Goal: Task Accomplishment & Management: Manage account settings

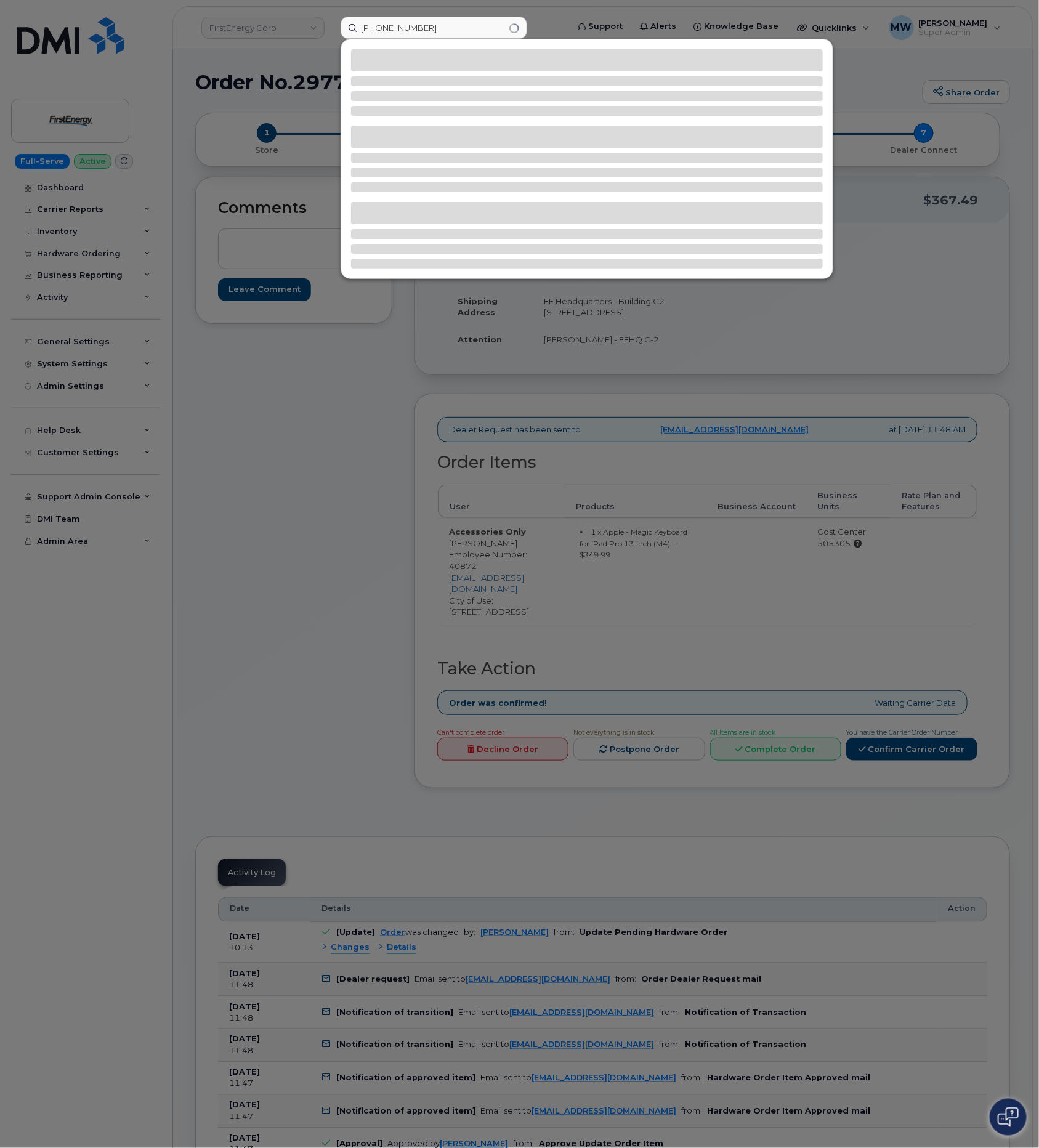
type input "(864) 907-9880"
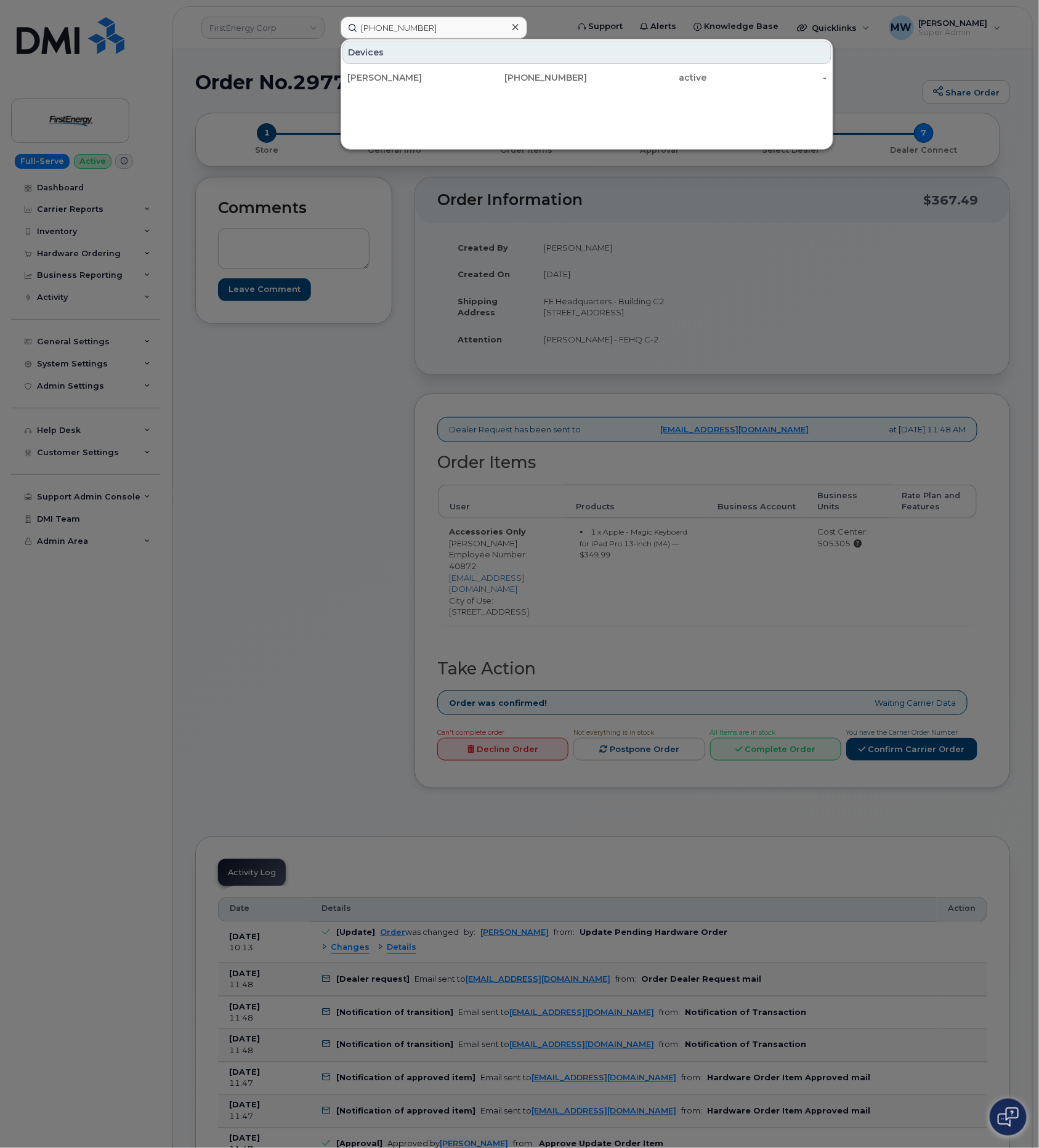
click at [569, 63] on div "Devices" at bounding box center [586, 52] width 489 height 24
click at [587, 72] on div "864-907-9880" at bounding box center [647, 78] width 120 height 22
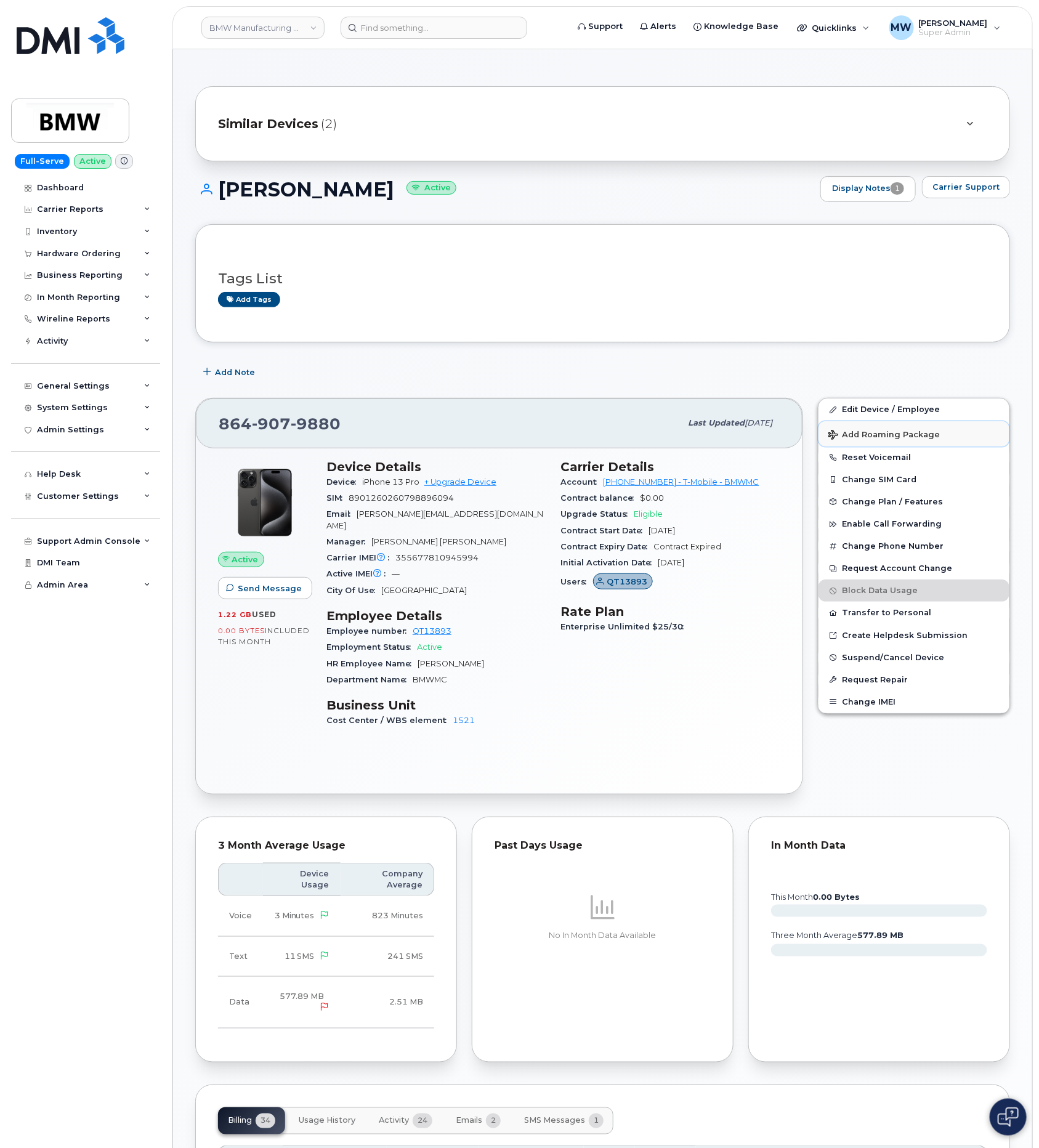
click at [910, 439] on span "Add Roaming Package" at bounding box center [884, 436] width 112 height 12
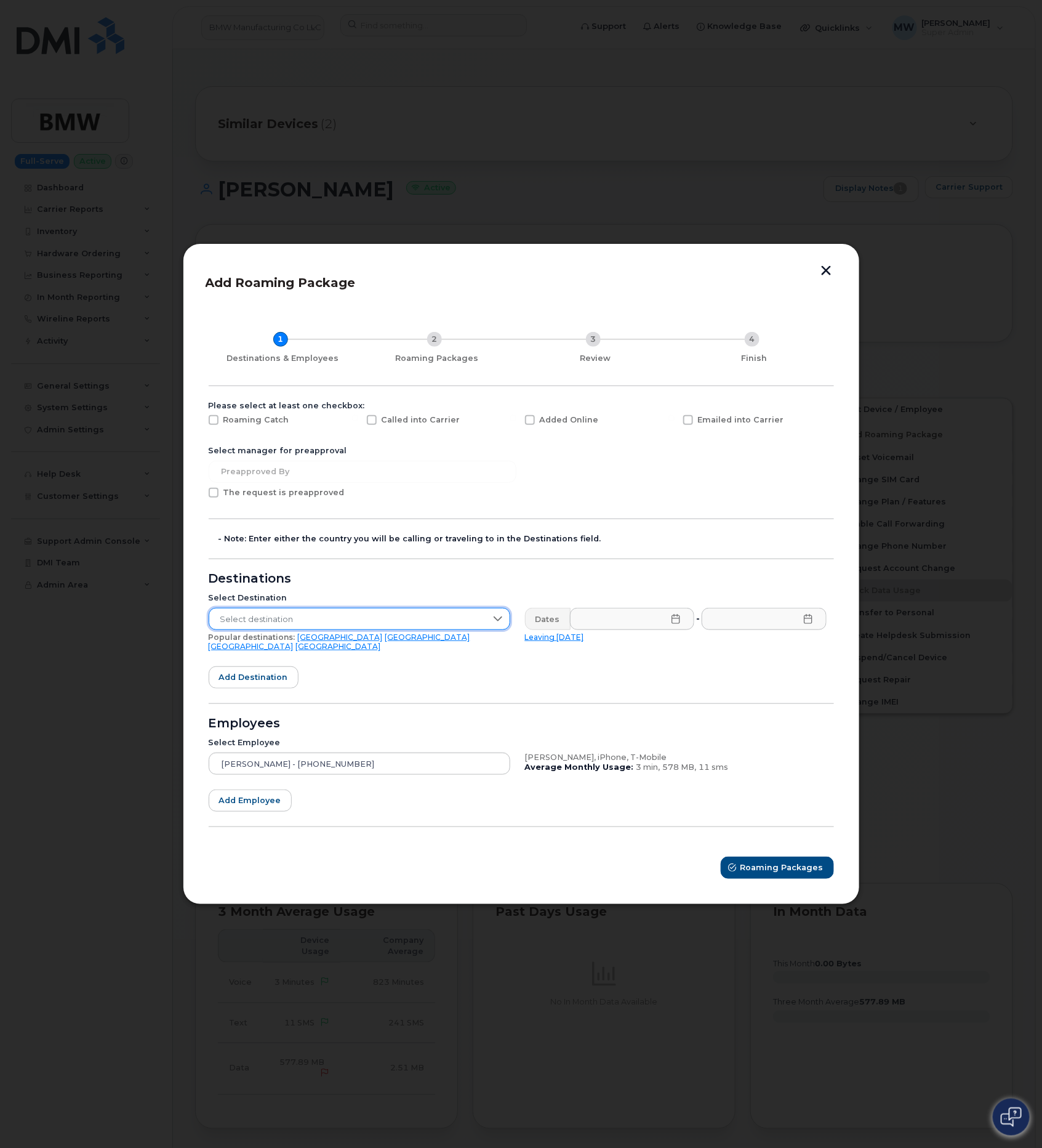
click at [270, 617] on span "Select destination" at bounding box center [348, 620] width 277 height 22
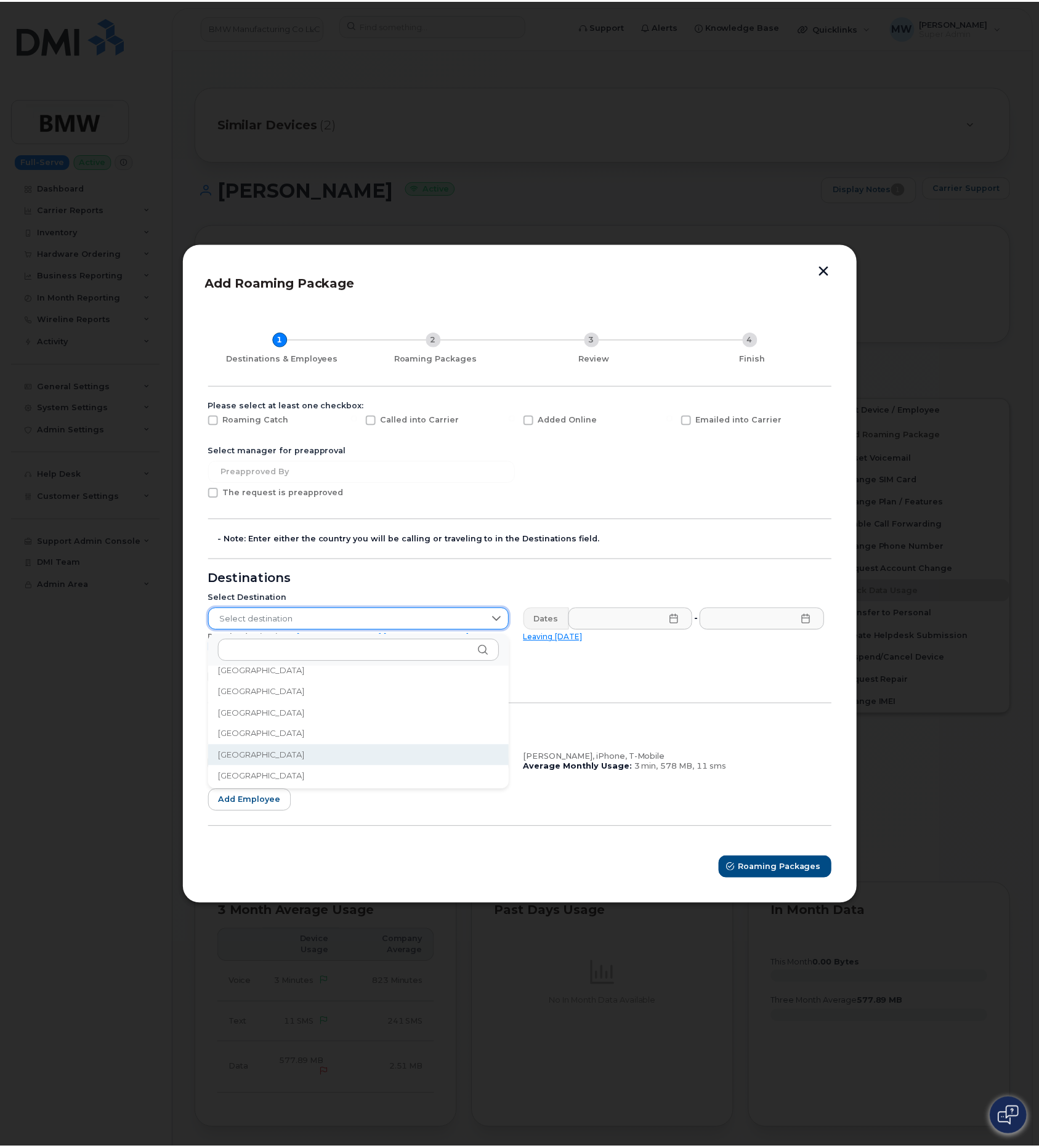
scroll to position [1260, 0]
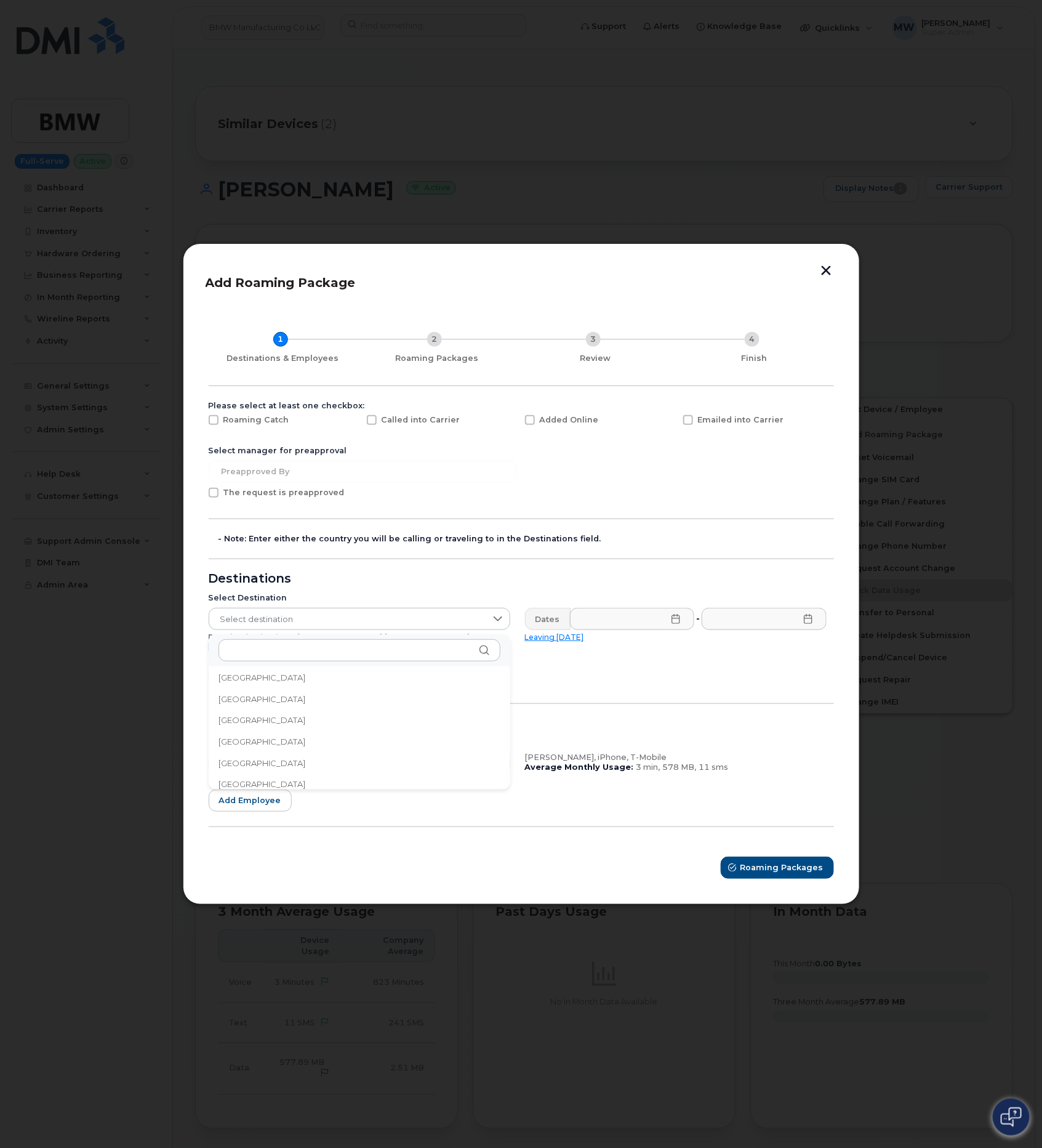
click at [831, 272] on button "button" at bounding box center [827, 272] width 18 height 13
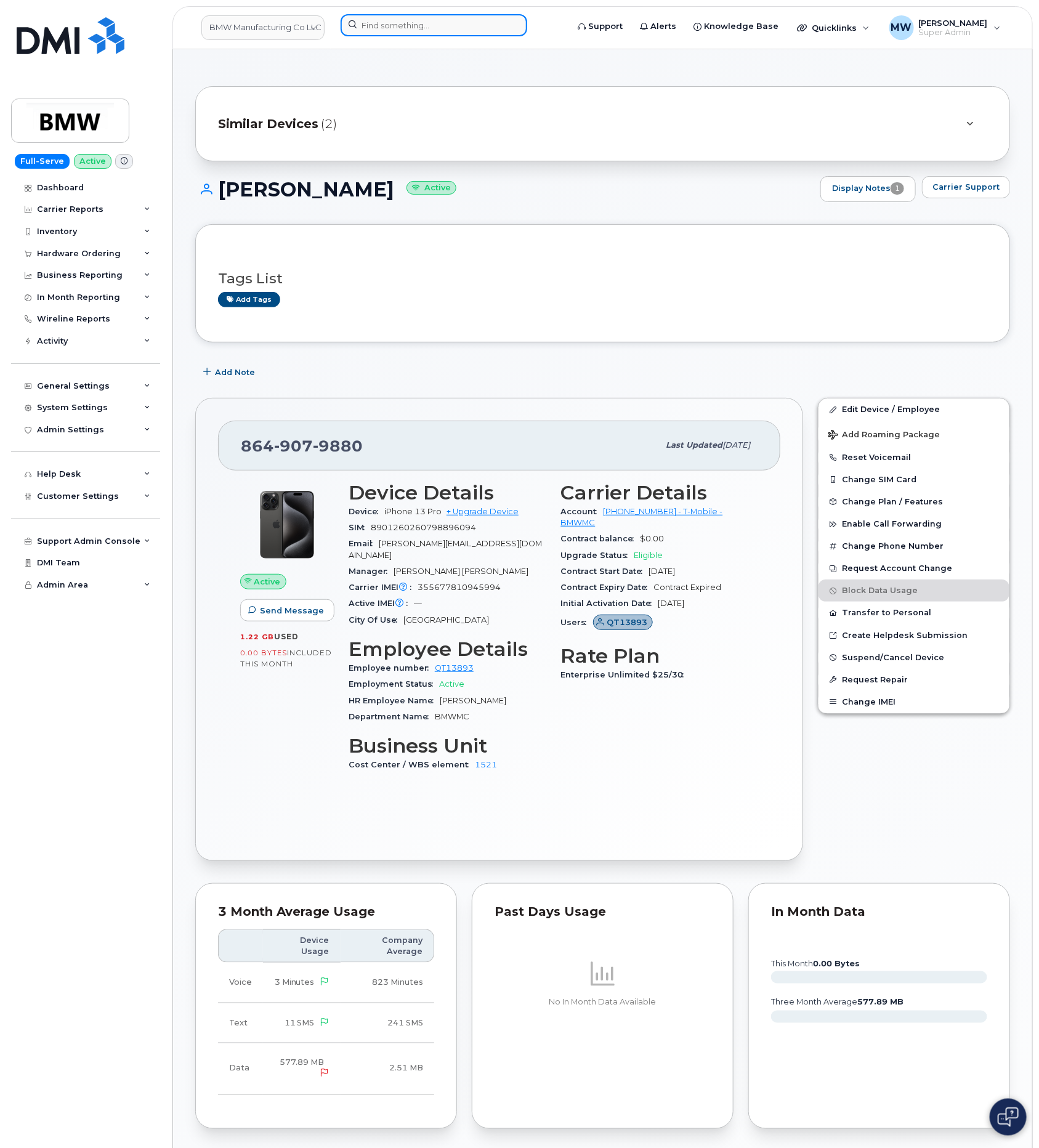
click at [391, 26] on input at bounding box center [434, 25] width 187 height 22
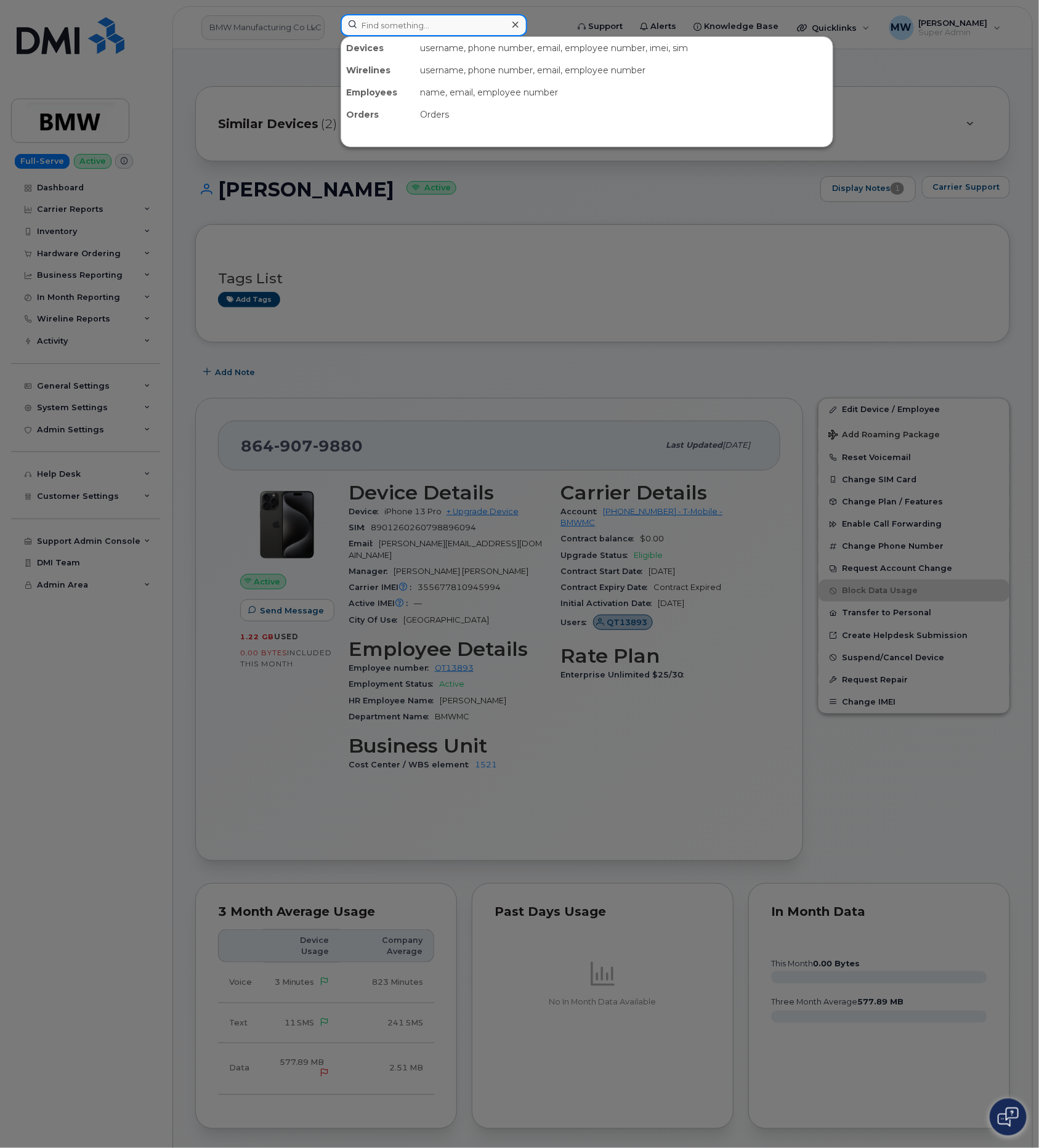
paste input "8647656698"
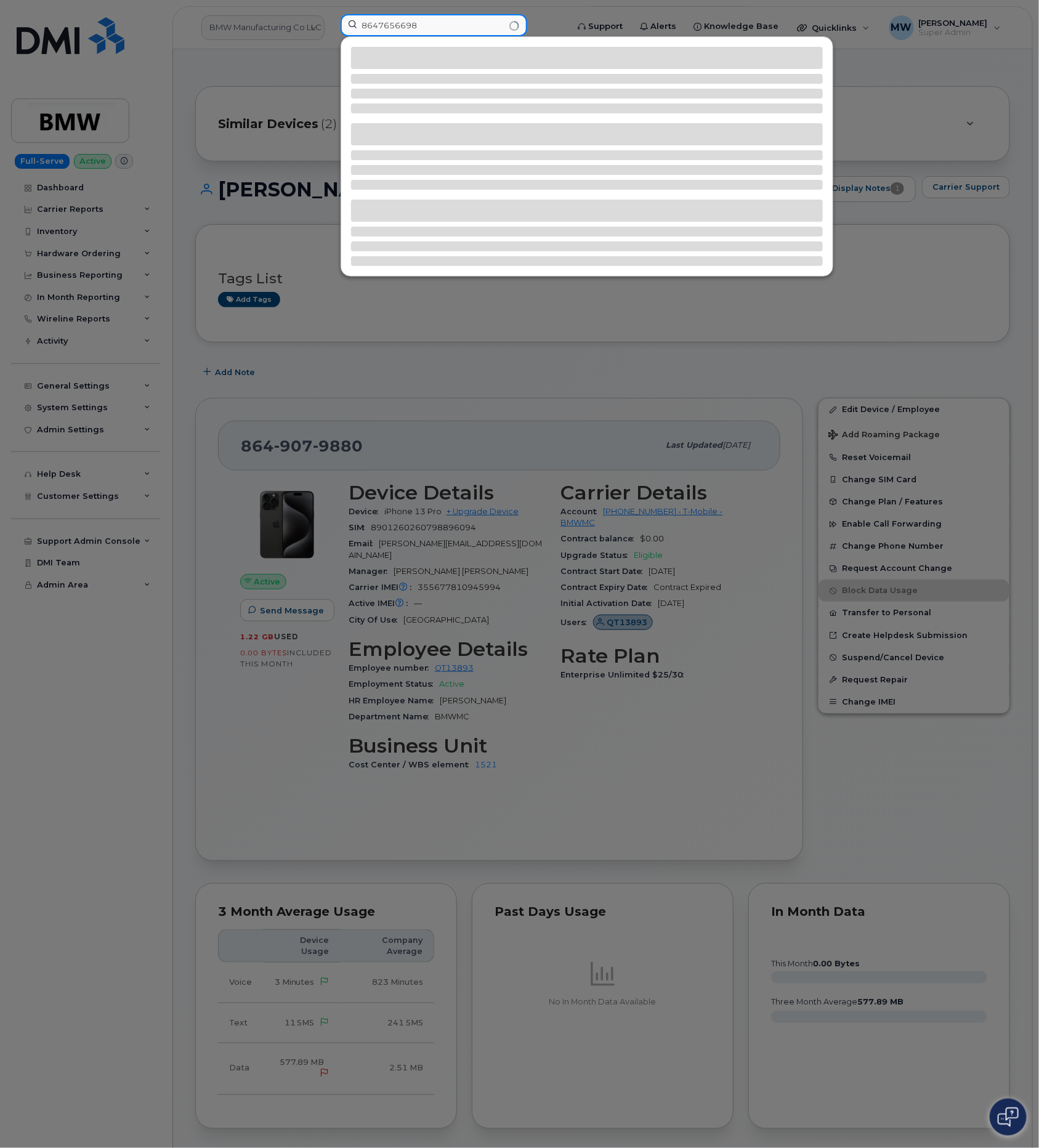
type input "8647656698"
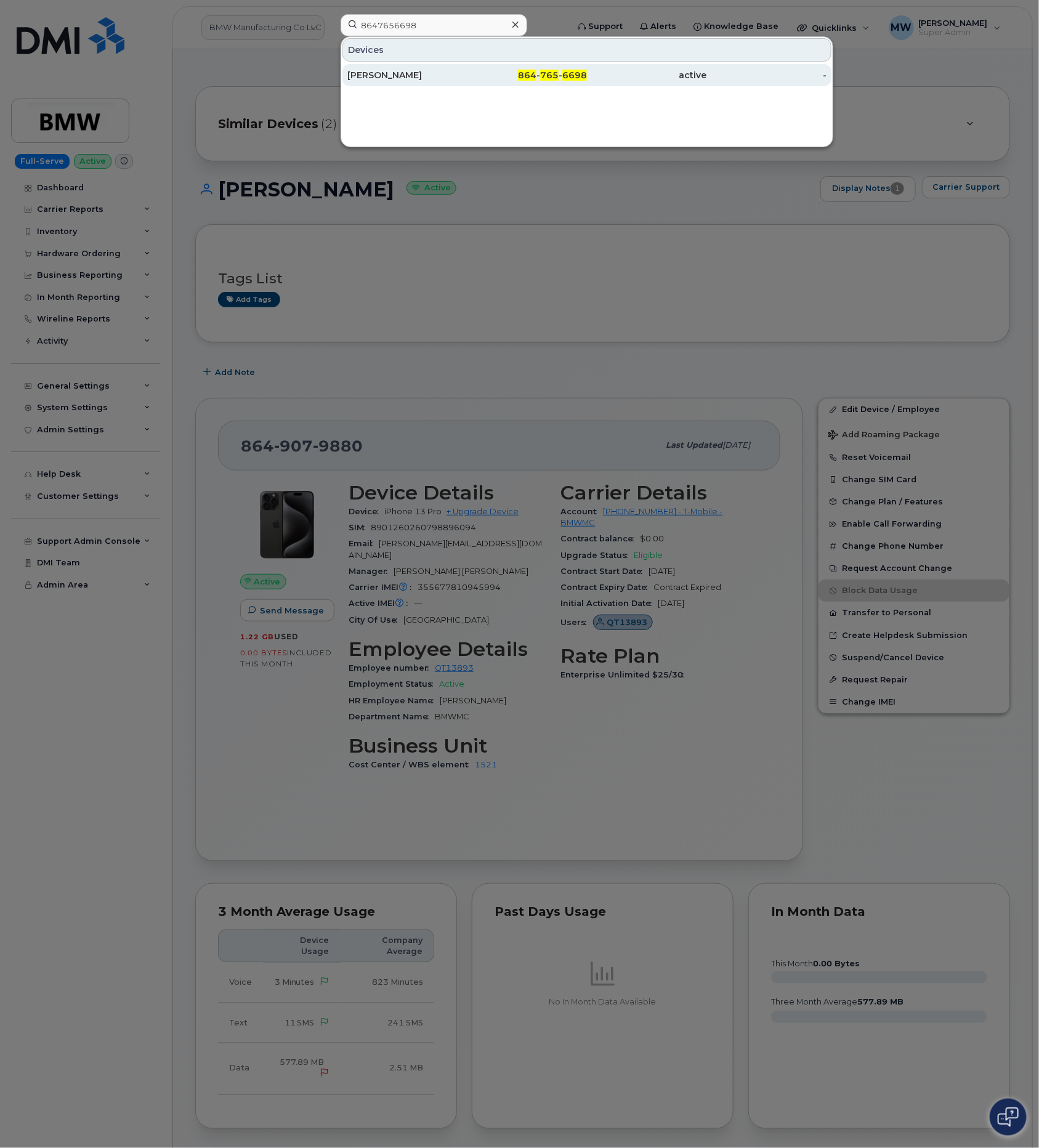
click at [587, 65] on div "864 - 765 - 6698" at bounding box center [647, 75] width 120 height 22
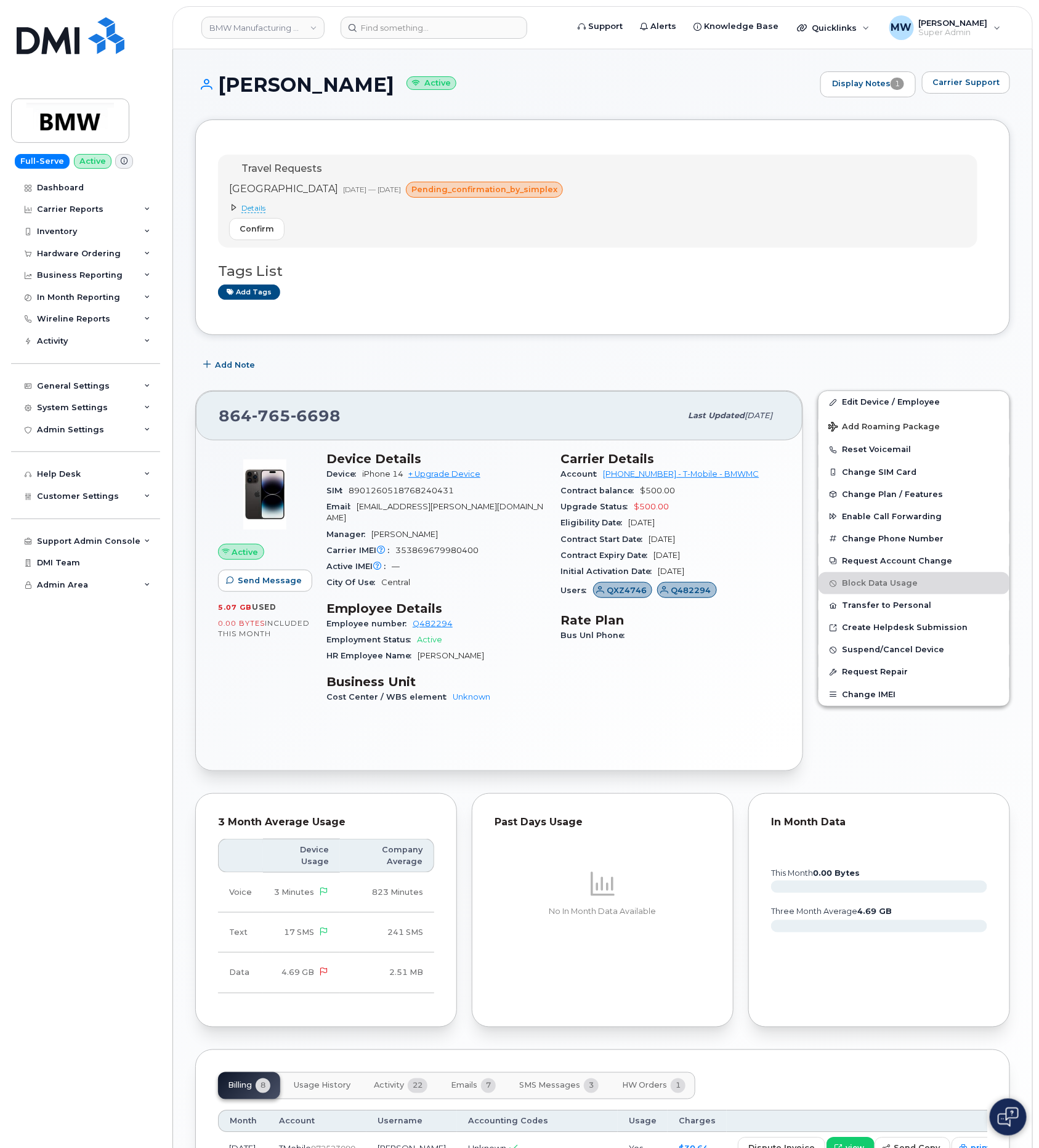
drag, startPoint x: 415, startPoint y: 81, endPoint x: 223, endPoint y: 89, distance: 192.2
click at [223, 89] on h1 "Johannes Mangold Active" at bounding box center [505, 84] width 619 height 22
copy h1 "[PERSON_NAME]"
drag, startPoint x: 490, startPoint y: 511, endPoint x: 357, endPoint y: 517, distance: 133.1
click at [357, 517] on div "Email johannes.mangold@bmw.de" at bounding box center [436, 513] width 220 height 27
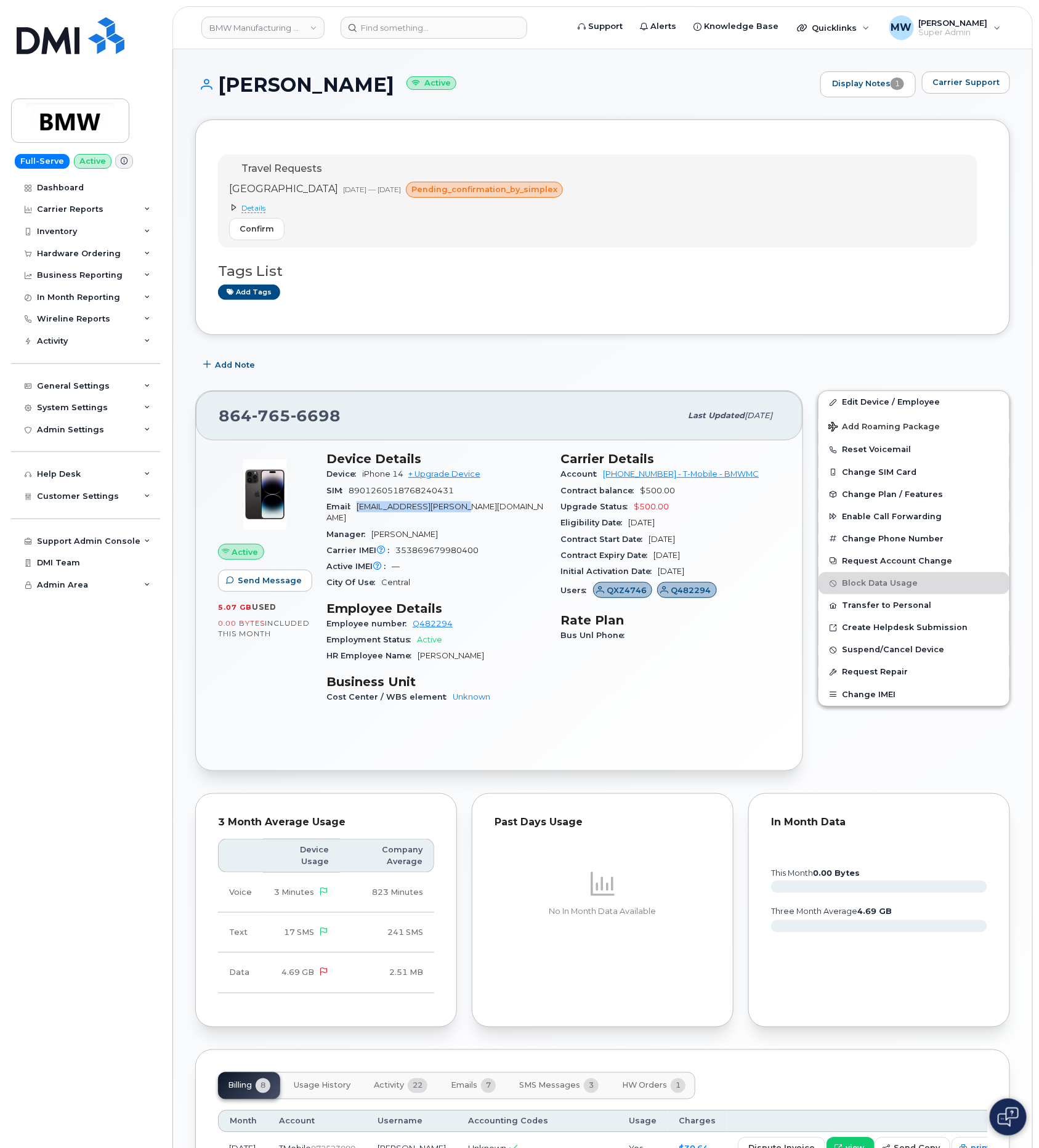
copy span "johannes.mangold@bmw.de"
drag, startPoint x: 601, startPoint y: 479, endPoint x: 652, endPoint y: 484, distance: 51.2
click at [652, 482] on div "Account 972523090 - T-Mobile - BMWMC" at bounding box center [671, 474] width 220 height 16
copy link "972523090"
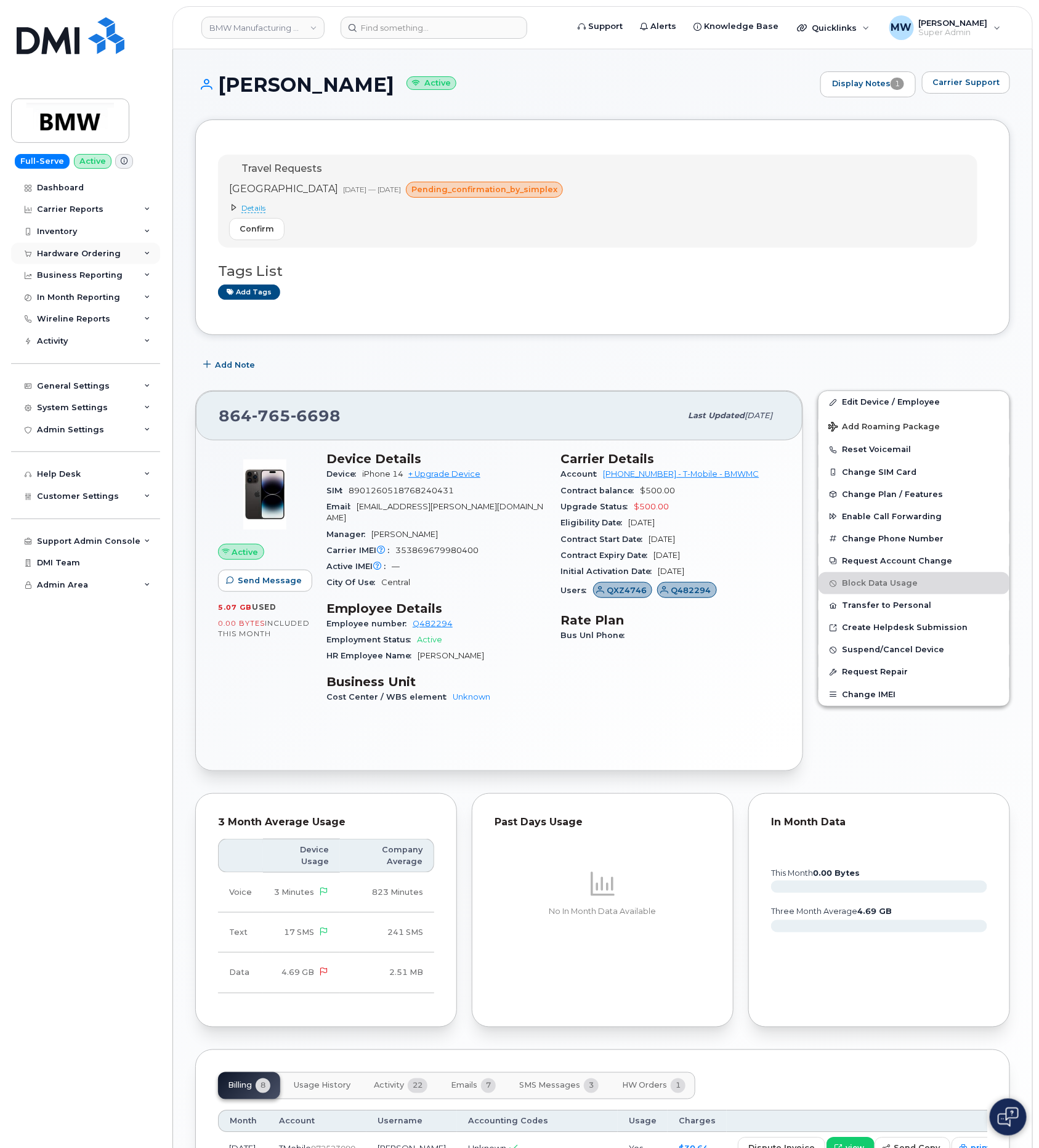
click at [56, 253] on div "Hardware Ordering" at bounding box center [79, 253] width 84 height 10
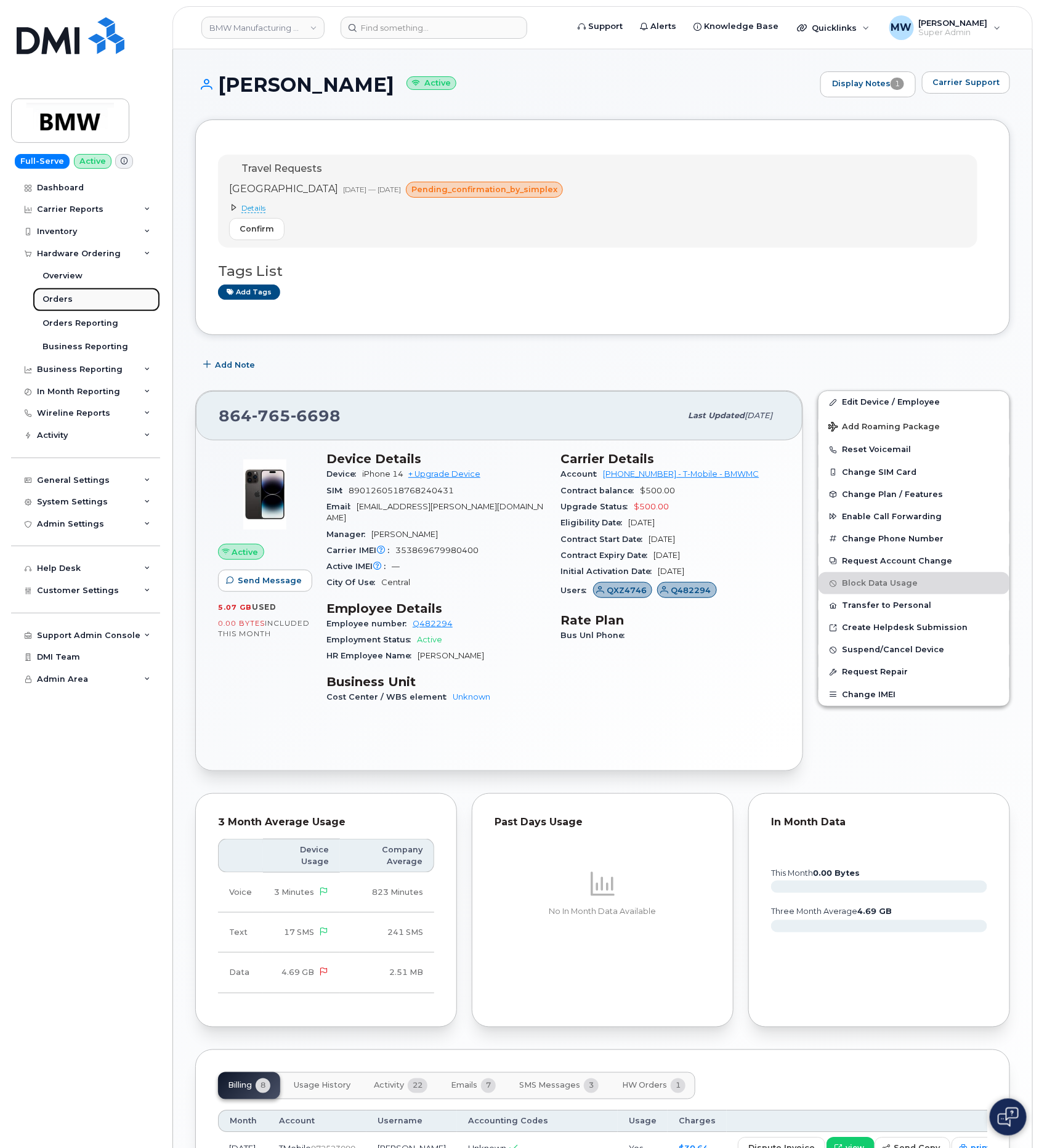
click at [69, 302] on div "Orders" at bounding box center [57, 299] width 30 height 11
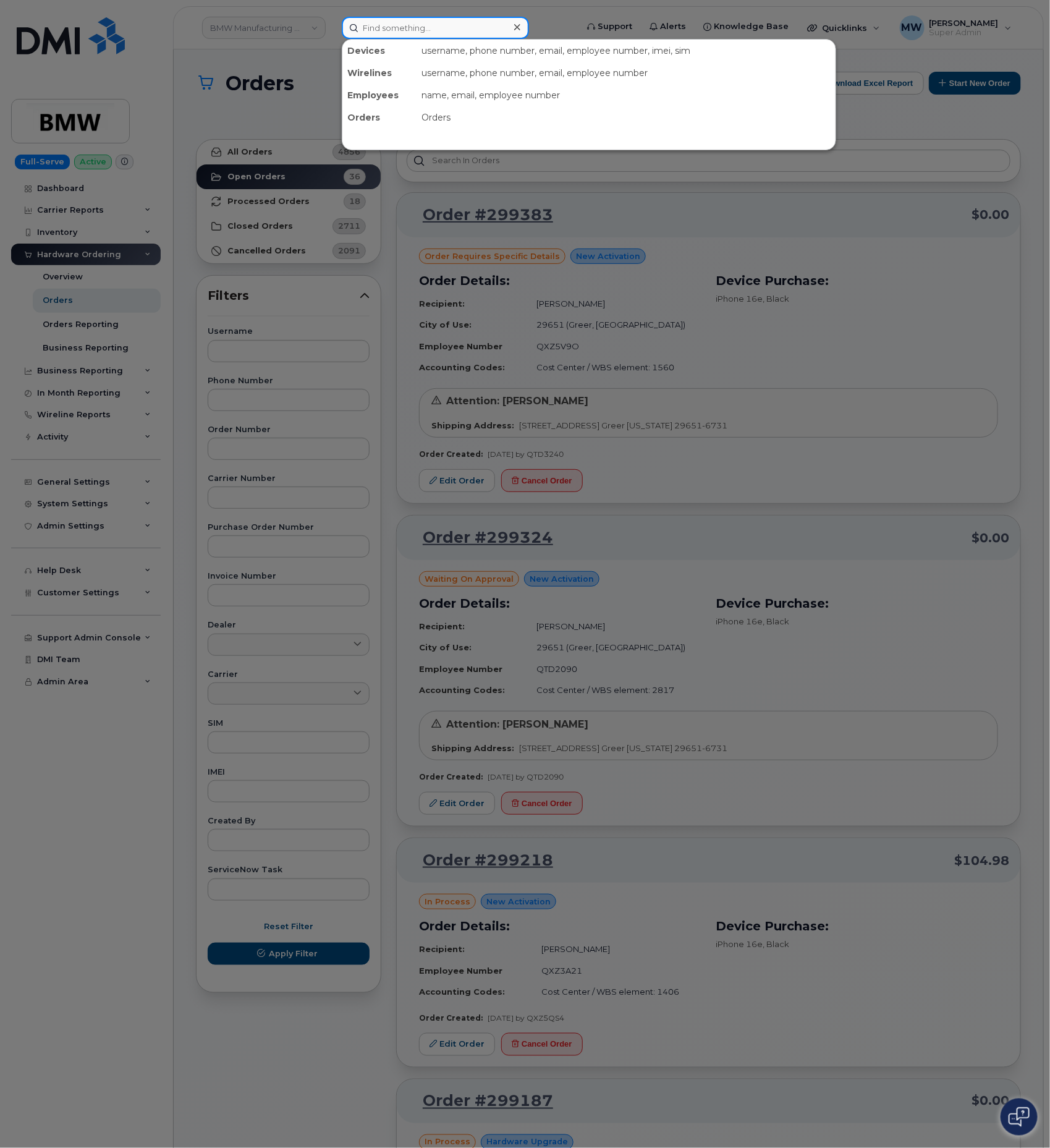
click at [419, 18] on input at bounding box center [435, 28] width 187 height 22
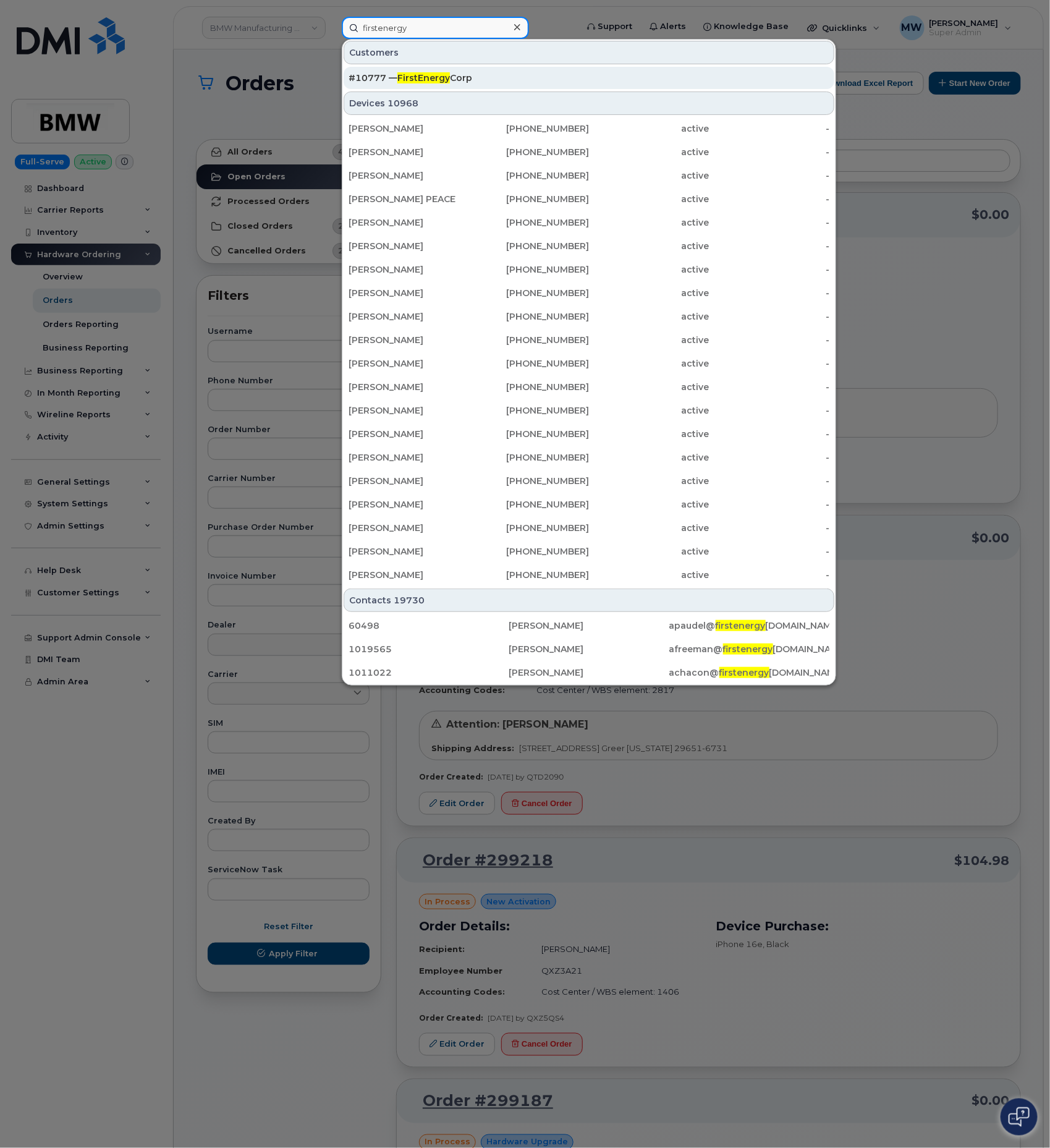
type input "firstenergy"
click at [458, 87] on div "#10777 — FirstEnergy Corp" at bounding box center [589, 78] width 481 height 22
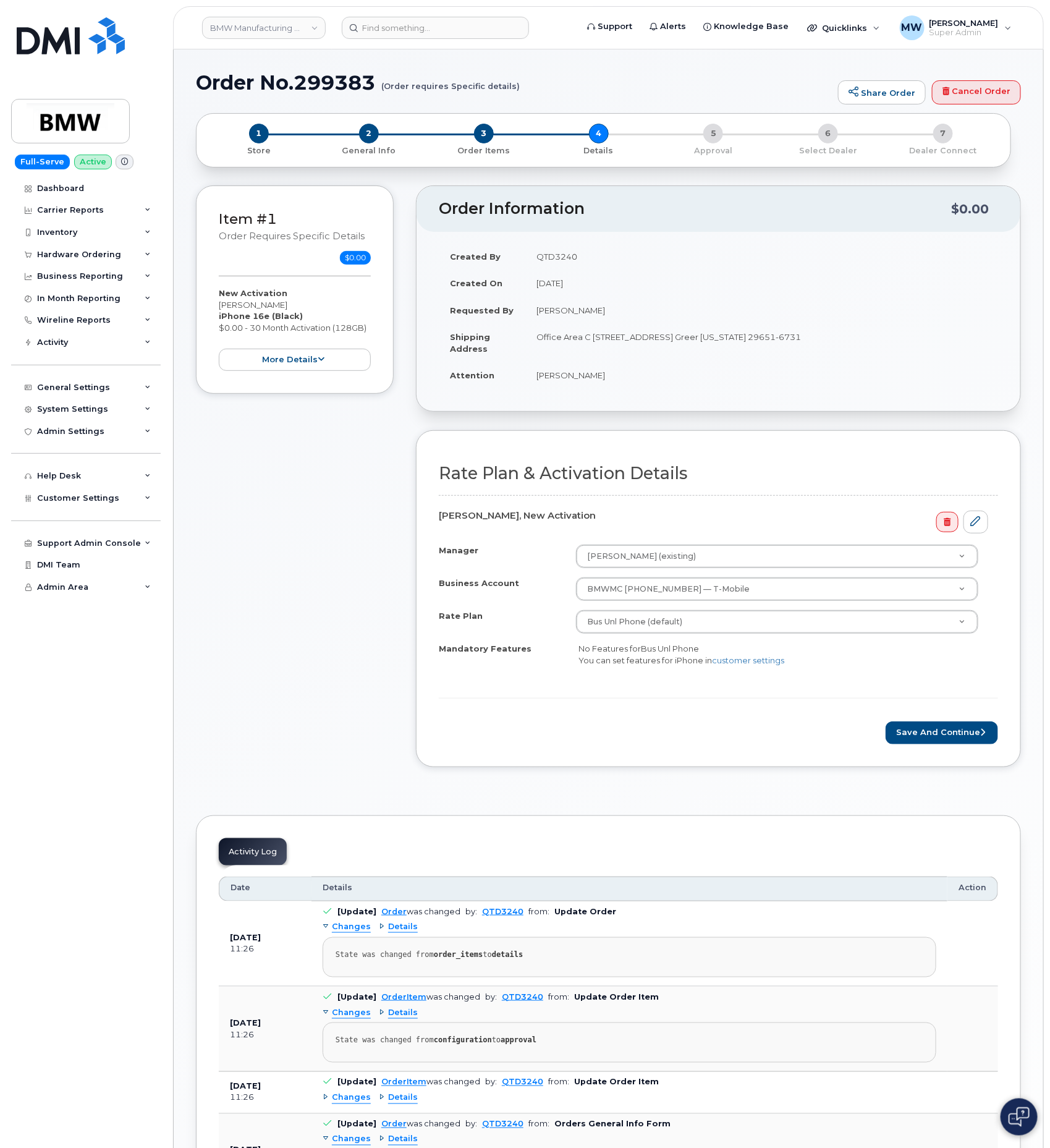
click at [941, 753] on div "Rate Plan & Activation Details Spencer Suter, New Activation Manager Peter Vale…" at bounding box center [718, 598] width 605 height 336
click at [936, 721] on form "Rate Plan & Activation Details Spencer Suter, New Activation Manager Peter Vale…" at bounding box center [718, 604] width 559 height 279
click at [916, 739] on button "Save and Continue" at bounding box center [942, 732] width 113 height 23
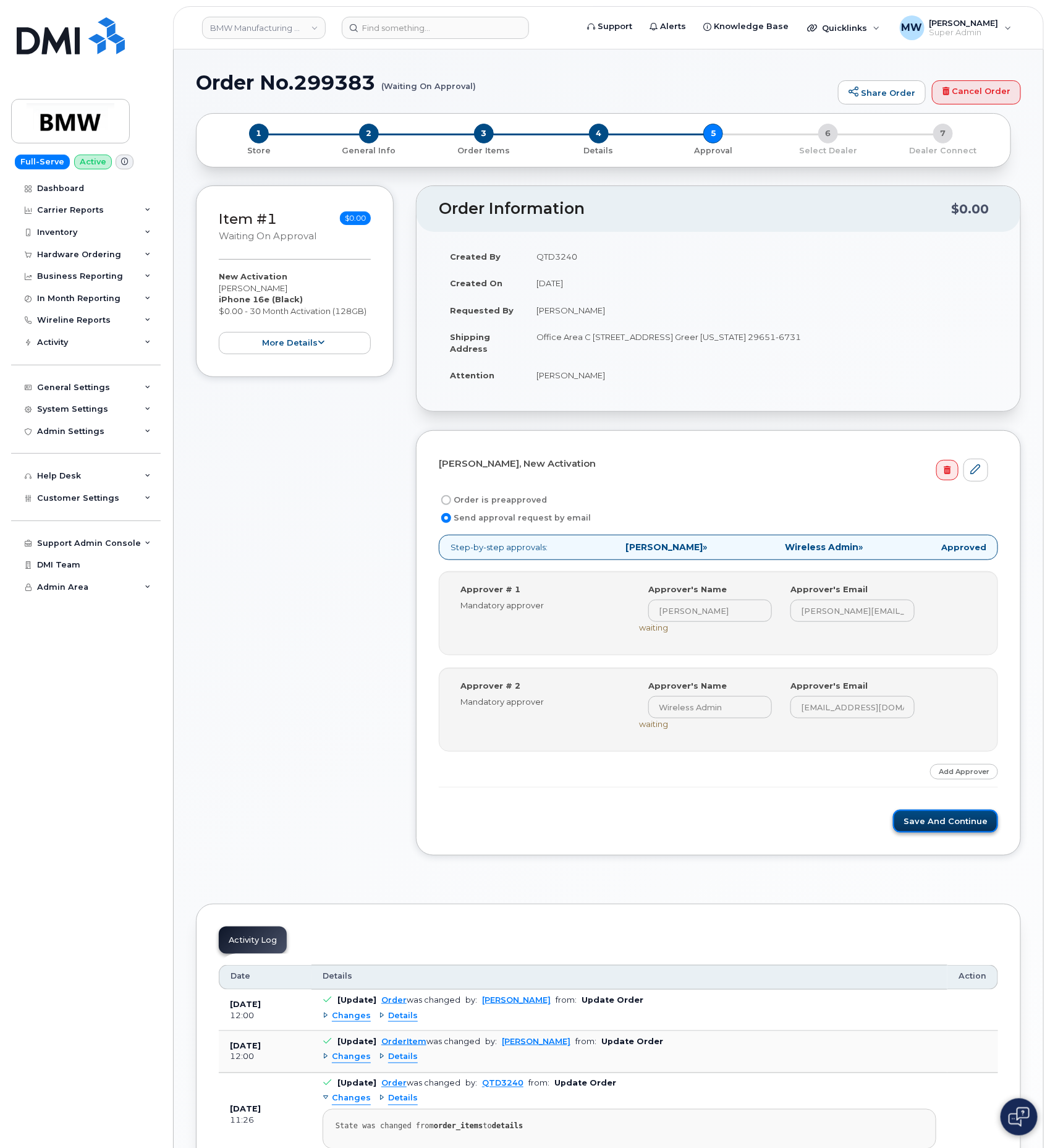
click at [977, 833] on button "Save and Continue" at bounding box center [945, 821] width 105 height 23
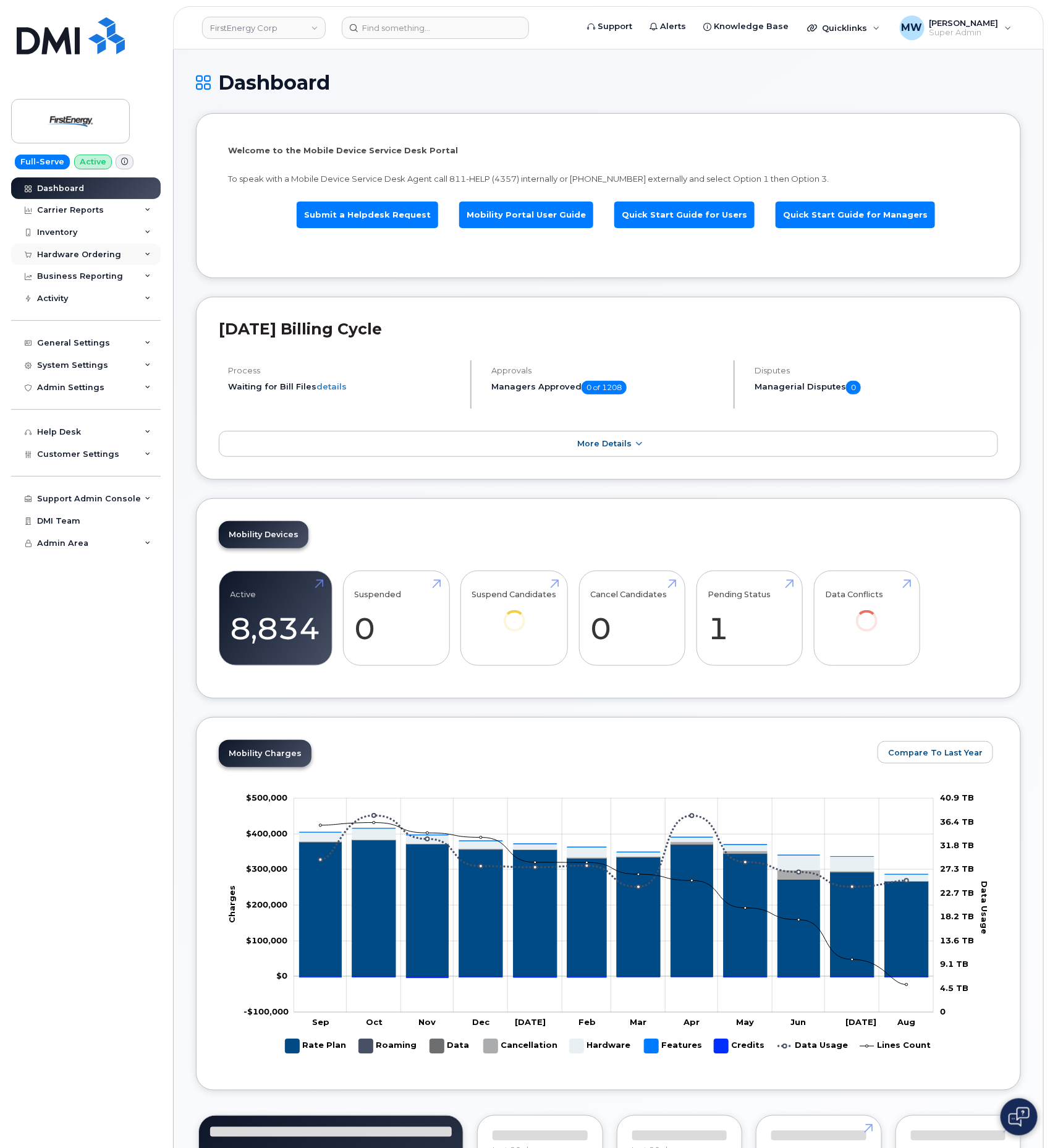
click at [86, 252] on div "Hardware Ordering" at bounding box center [79, 254] width 84 height 10
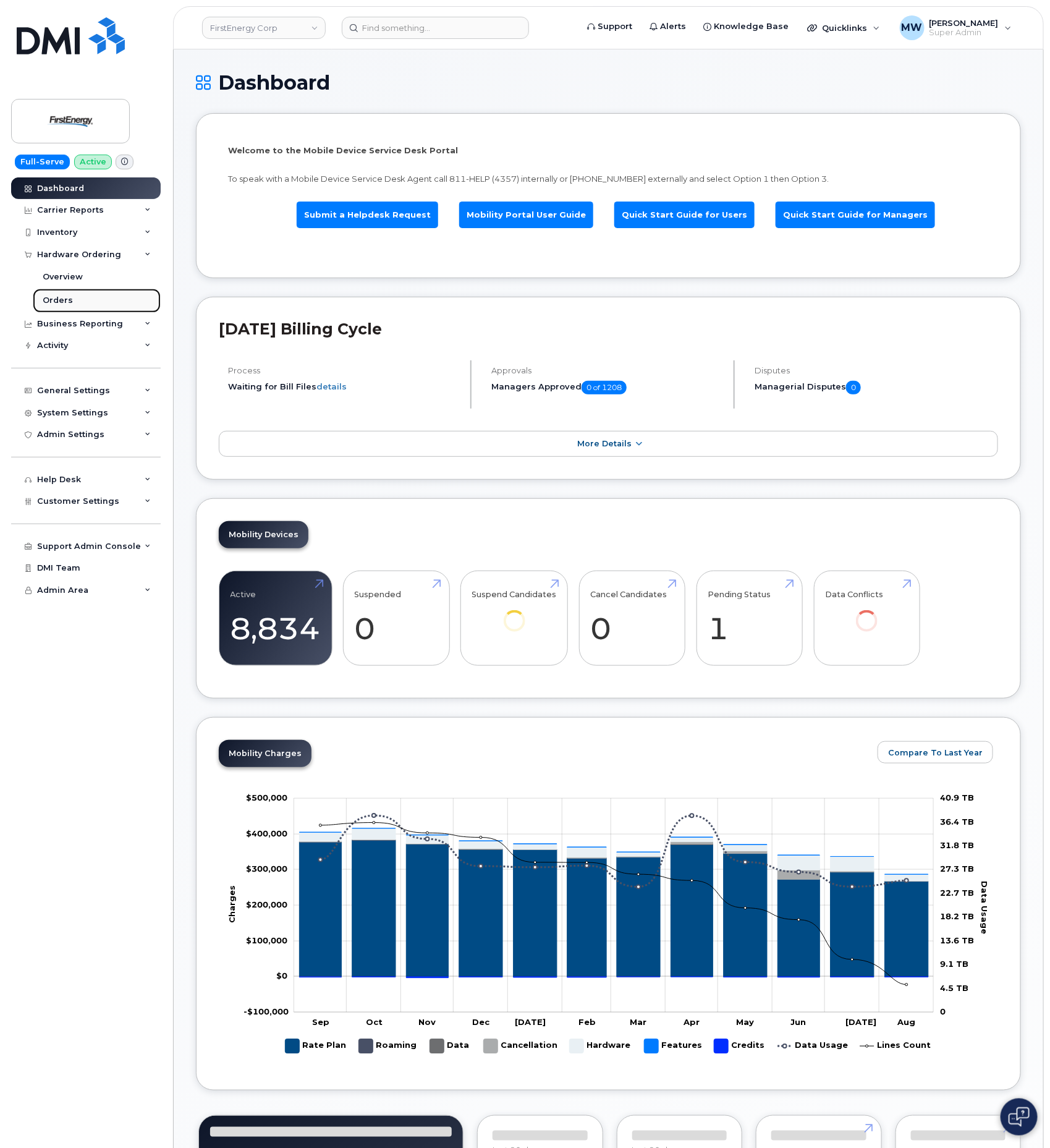
click at [61, 304] on div "Orders" at bounding box center [58, 300] width 30 height 11
